Goal: Transaction & Acquisition: Purchase product/service

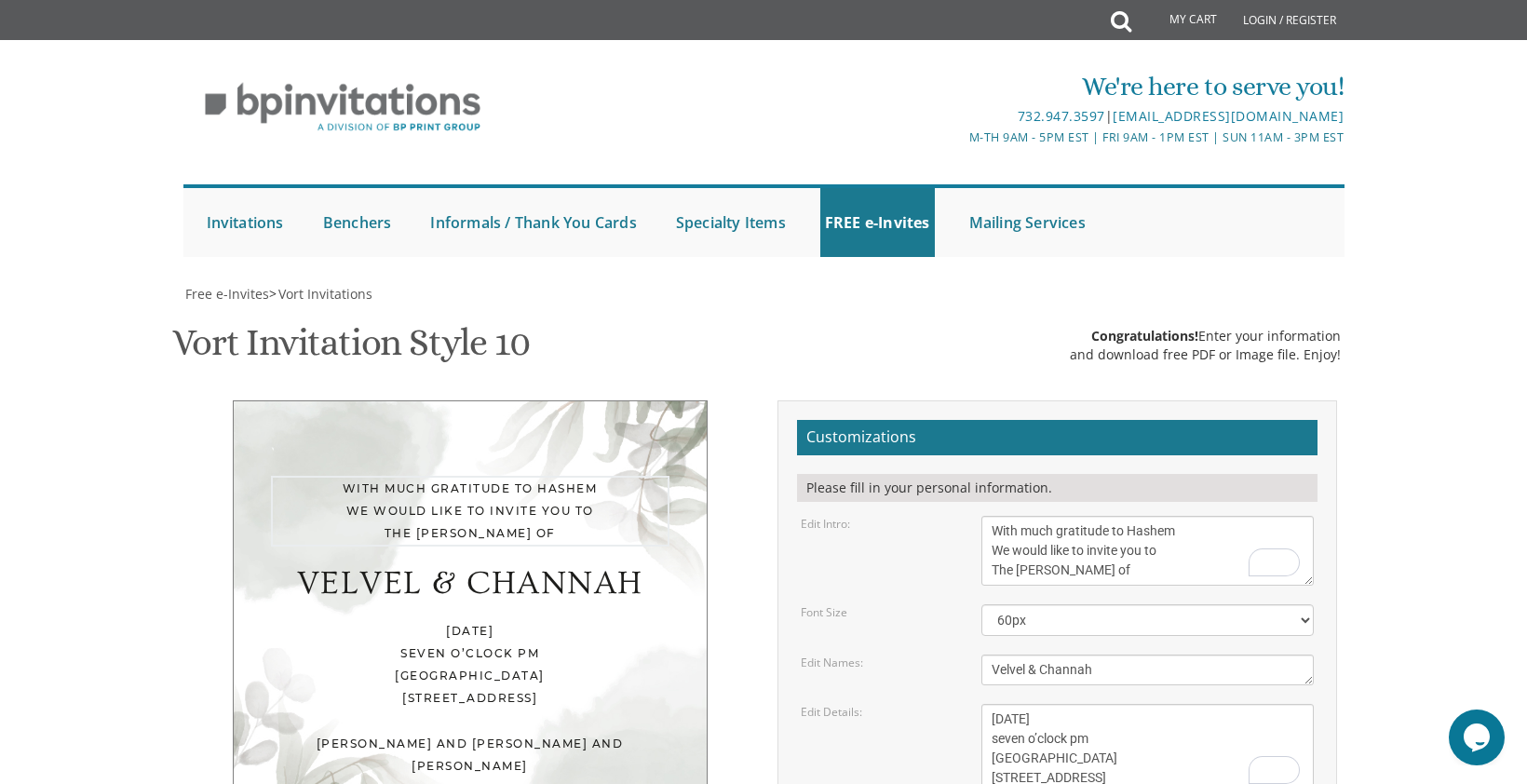
click at [1168, 516] on textarea "With much gratitude to Hashem We would like to invite you to The vort of our de…" at bounding box center [1148, 551] width 334 height 70
click at [1138, 516] on textarea "With much gratitude to Hashem We would like to invite you to The vort of our de…" at bounding box center [1148, 551] width 334 height 70
click at [1014, 516] on textarea "With much gratitude to Hashem We would like to invite you to The vort of our de…" at bounding box center [1148, 551] width 334 height 70
drag, startPoint x: 1021, startPoint y: 290, endPoint x: 986, endPoint y: 290, distance: 35.0
click at [986, 400] on div "Customizations Please fill in your personal information. Edit Intro: With much …" at bounding box center [1057, 729] width 588 height 659
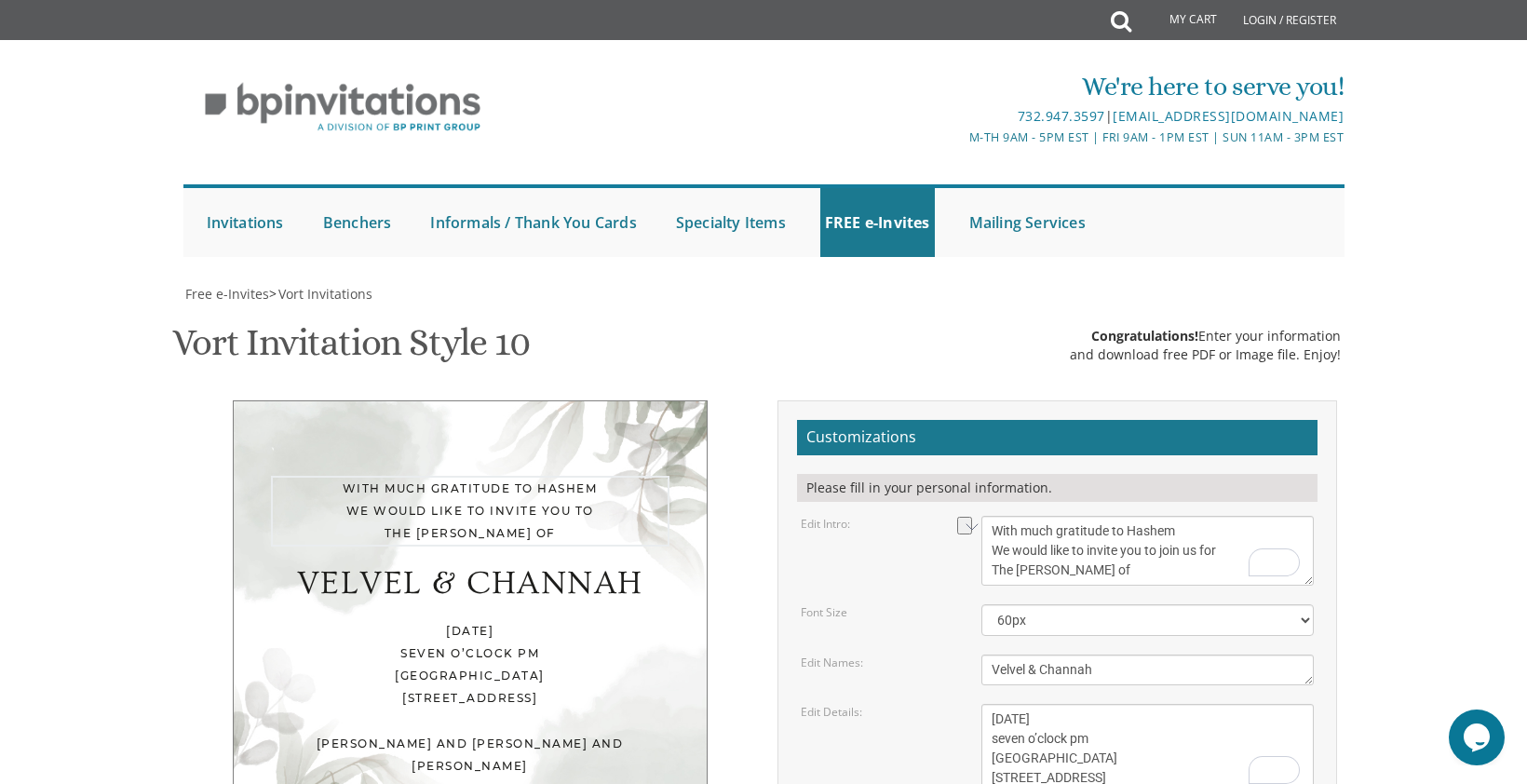
click at [1014, 516] on textarea "With much gratitude to Hashem We would like to invite you to The vort of our de…" at bounding box center [1148, 551] width 334 height 70
drag, startPoint x: 1015, startPoint y: 291, endPoint x: 994, endPoint y: 290, distance: 21.0
click at [994, 516] on textarea "With much gratitude to Hashem We would like to invite you to The vort of our de…" at bounding box center [1148, 551] width 334 height 70
click at [1113, 516] on textarea "With much gratitude to Hashem We would like to invite you to The vort of our de…" at bounding box center [1148, 551] width 334 height 70
click at [1391, 389] on body "My Cart Total: View Cart Item(s) Submit My Cart Total: View Cart Item(s) Login …" at bounding box center [764, 795] width 1527 height 1591
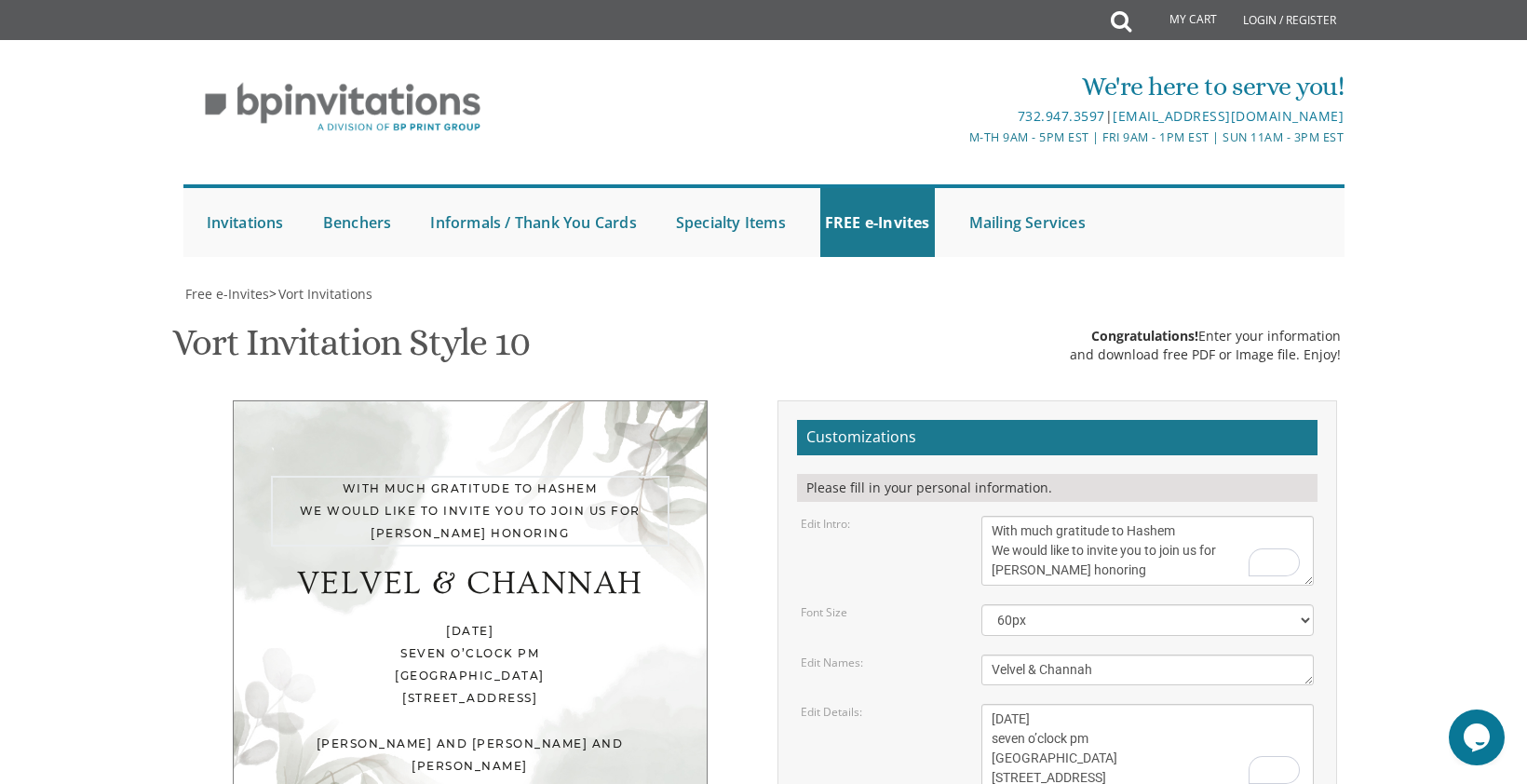
click at [993, 516] on textarea "With much gratitude to Hashem We would like to invite you to The vort of our de…" at bounding box center [1148, 551] width 334 height 70
click at [1392, 324] on body "My Cart Total: View Cart Item(s) Submit My Cart Total: View Cart Item(s) Login …" at bounding box center [764, 795] width 1527 height 1591
drag, startPoint x: 1091, startPoint y: 271, endPoint x: 1017, endPoint y: 274, distance: 74.1
click at [1017, 516] on textarea "With much gratitude to Hashem We would like to invite you to The vort of our de…" at bounding box center [1148, 551] width 334 height 70
click at [1197, 516] on textarea "With much gratitude to Hashem We would like to invite you to The vort of our de…" at bounding box center [1148, 551] width 334 height 70
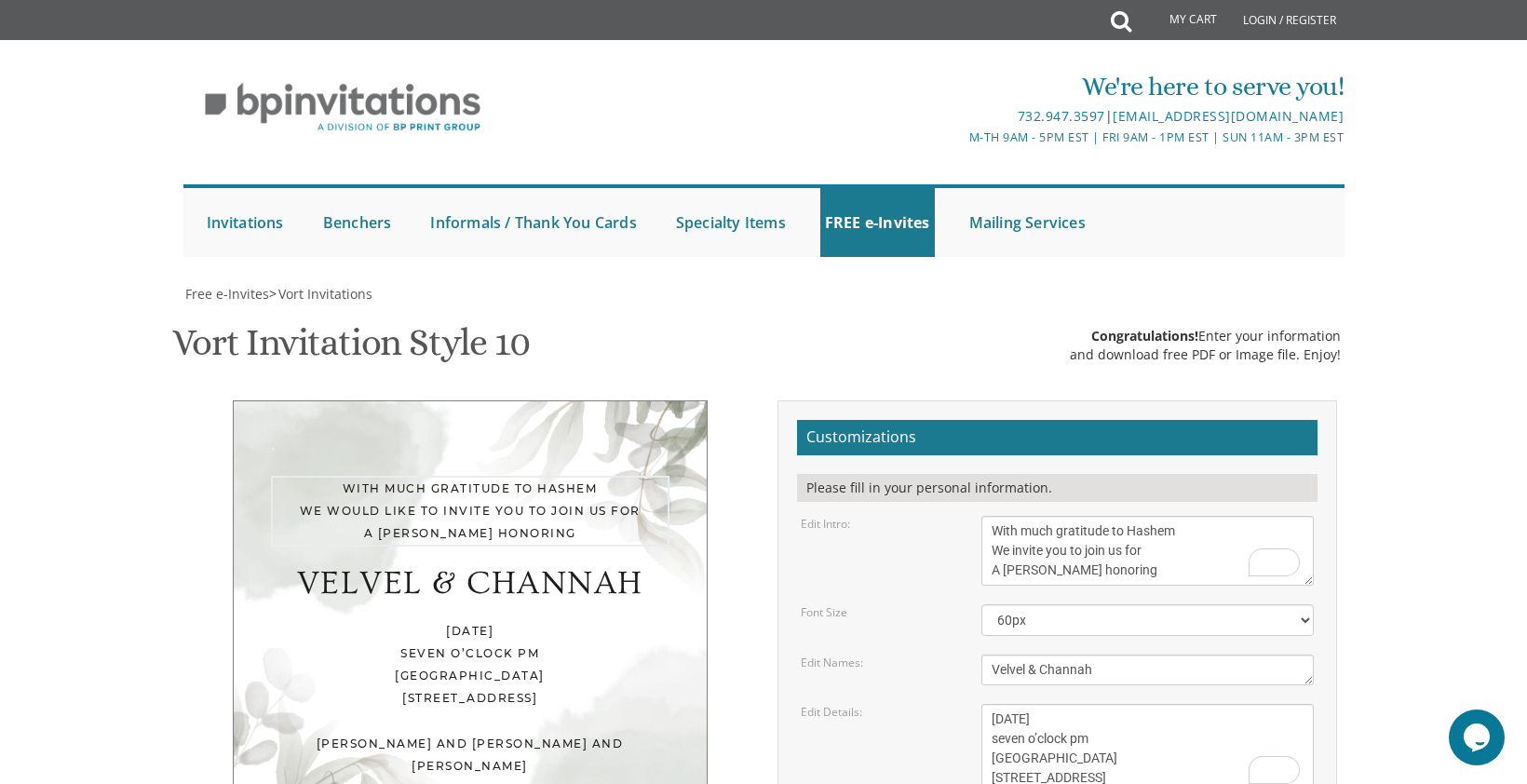
click at [1197, 516] on textarea "With much gratitude to Hashem We would like to invite you to The vort of our de…" at bounding box center [1148, 551] width 334 height 70
click at [1184, 516] on textarea "With much gratitude to Hashem We would like to invite you to The vort of our de…" at bounding box center [1148, 551] width 334 height 70
click at [1180, 516] on textarea "With much gratitude to Hashem We would like to invite you to The vort of our de…" at bounding box center [1148, 551] width 334 height 70
click at [1178, 516] on textarea "With much gratitude to Hashem We would like to invite you to The vort of our de…" at bounding box center [1148, 551] width 334 height 70
click at [1144, 516] on textarea "With much gratitude to Hashem We would like to invite you to The vort of our de…" at bounding box center [1148, 551] width 334 height 70
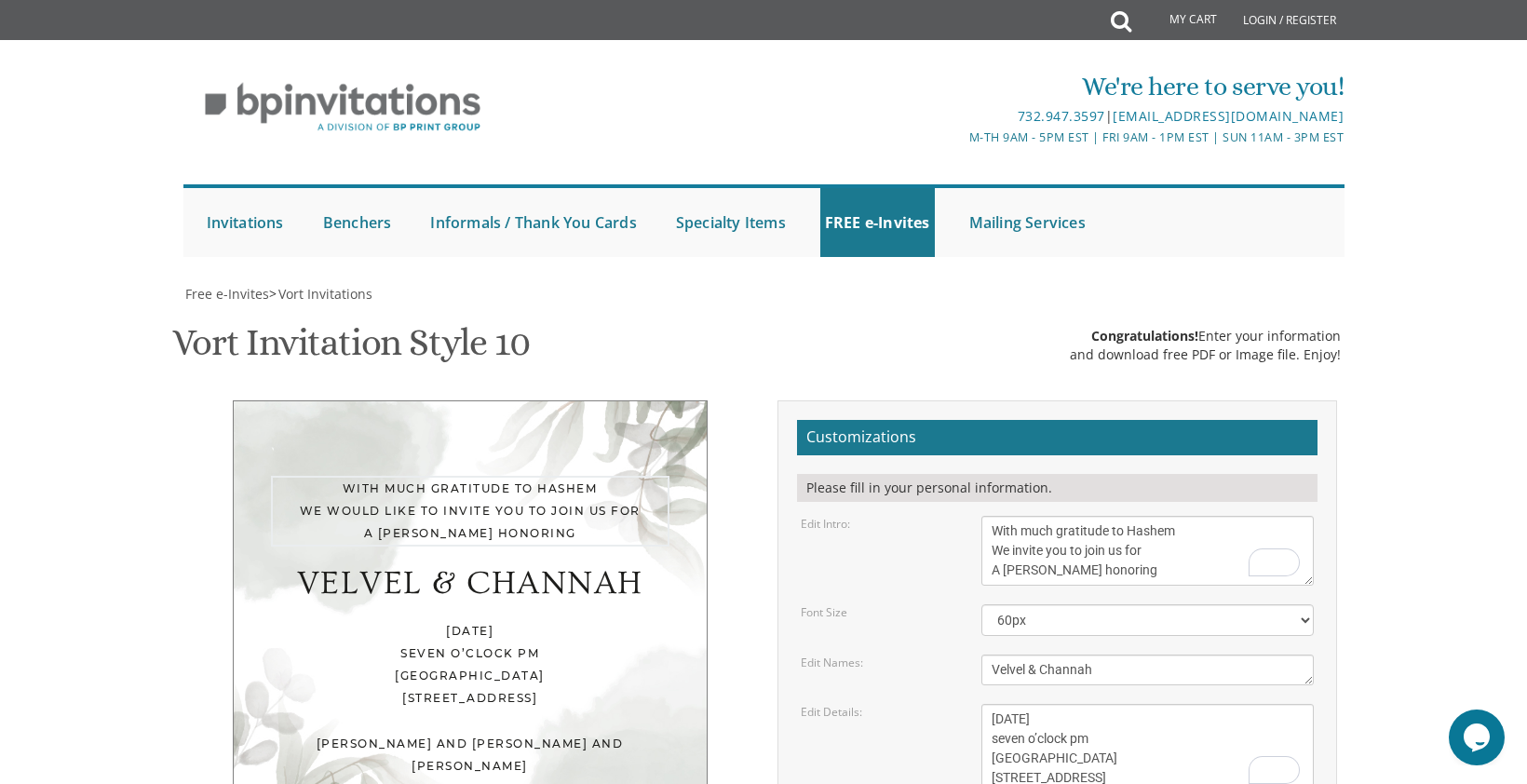
type textarea "With much gratitude to Hashem We invite you to join us for A [PERSON_NAME] hono…"
click at [1130, 654] on textarea "Eliezer & Baila" at bounding box center [1148, 669] width 334 height 31
